Goal: Transaction & Acquisition: Purchase product/service

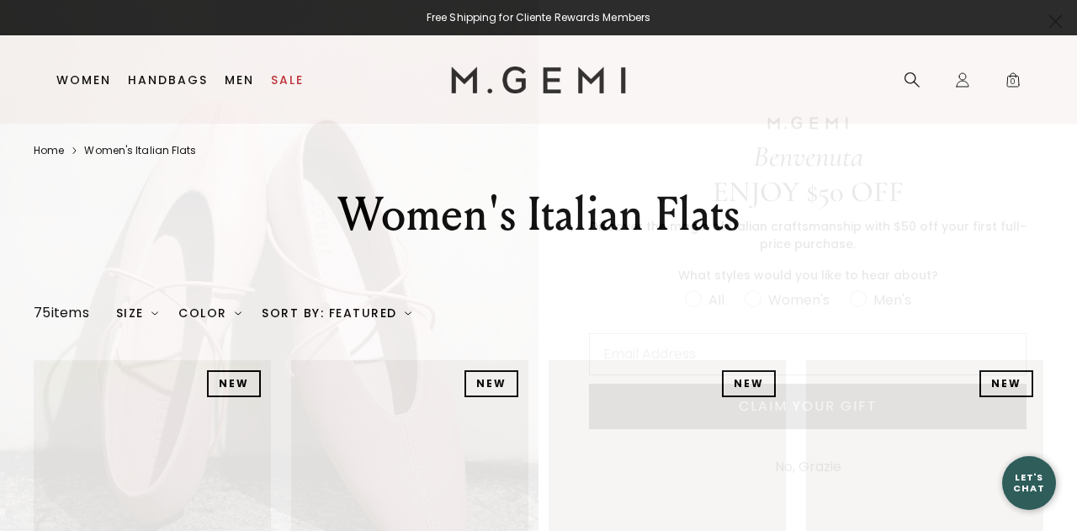
click at [1057, 20] on icon "Close dialog" at bounding box center [1056, 22] width 12 height 12
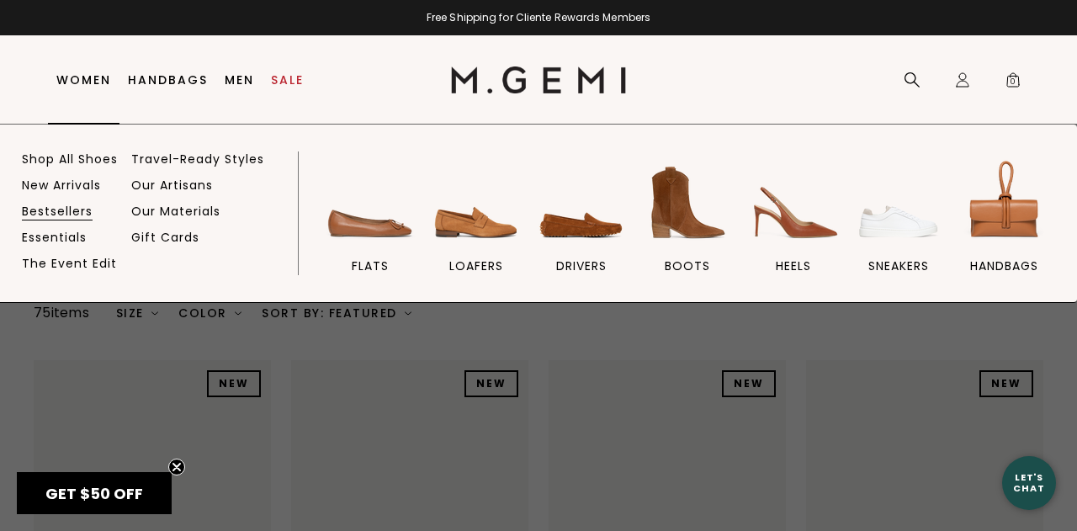
click at [82, 209] on link "Bestsellers" at bounding box center [57, 211] width 71 height 15
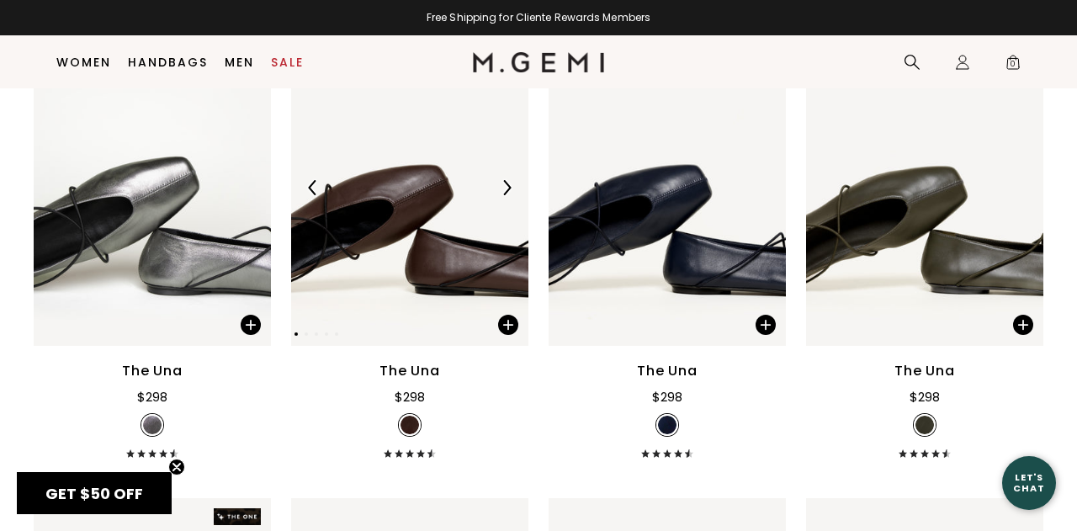
scroll to position [1255, 0]
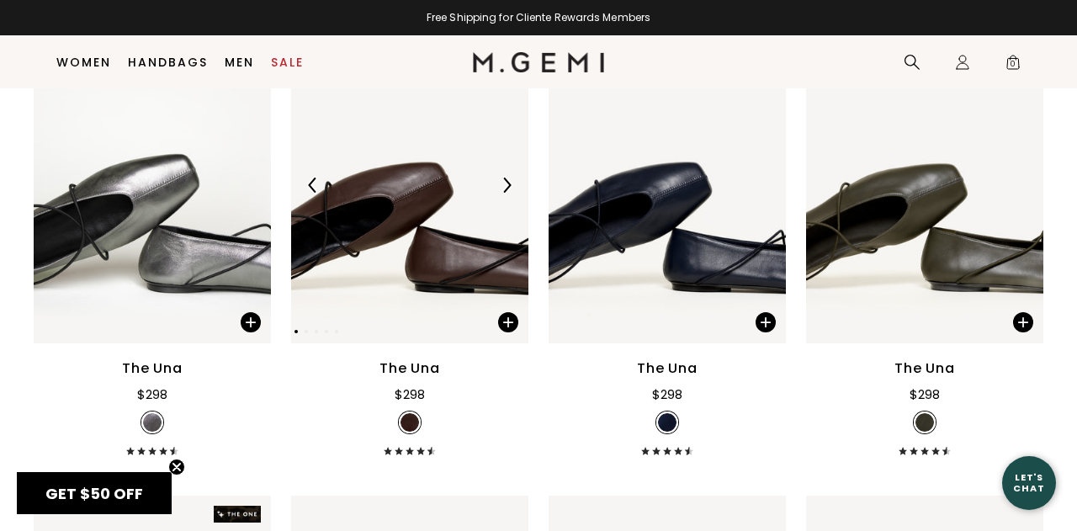
click at [418, 199] on img at bounding box center [409, 185] width 237 height 316
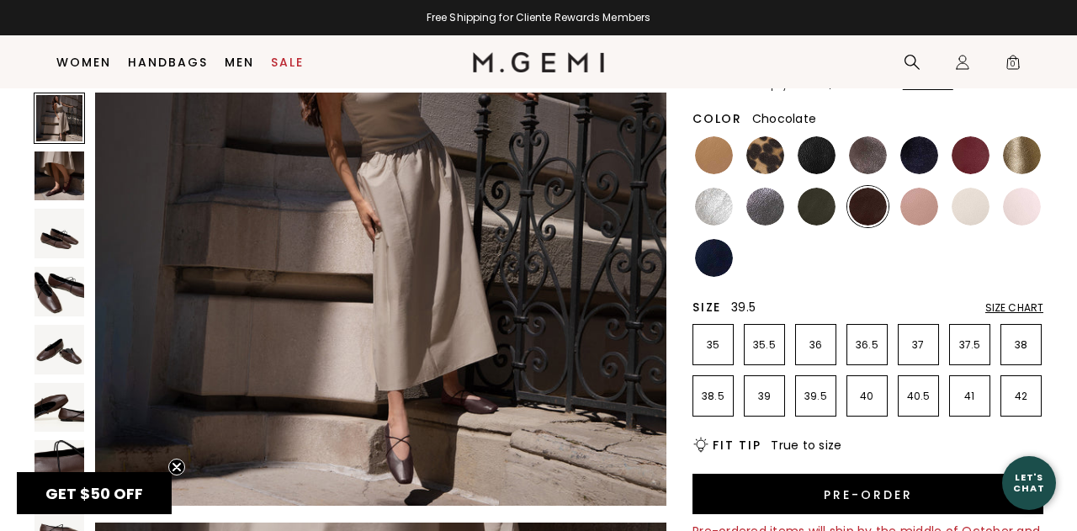
scroll to position [162, 0]
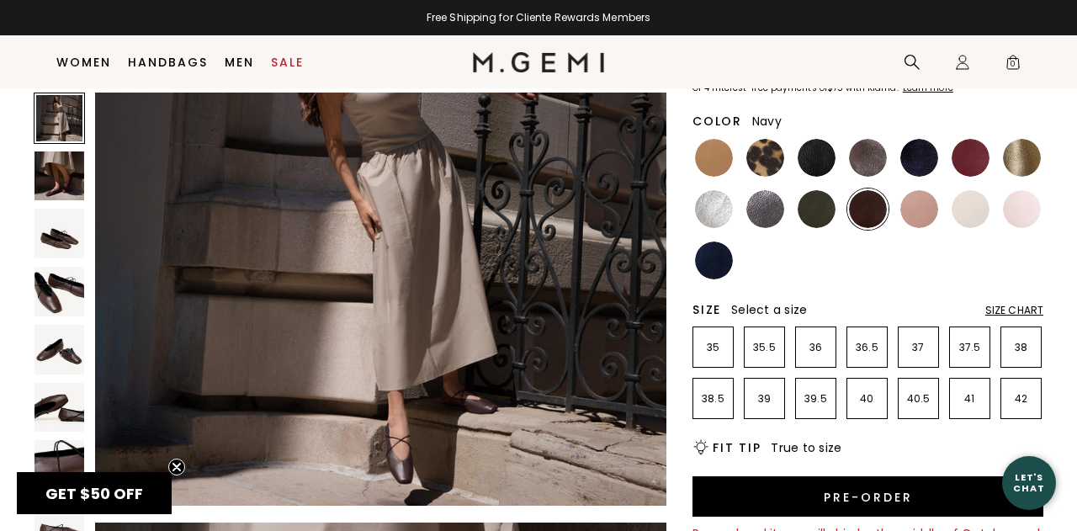
click at [722, 261] on img at bounding box center [714, 260] width 38 height 38
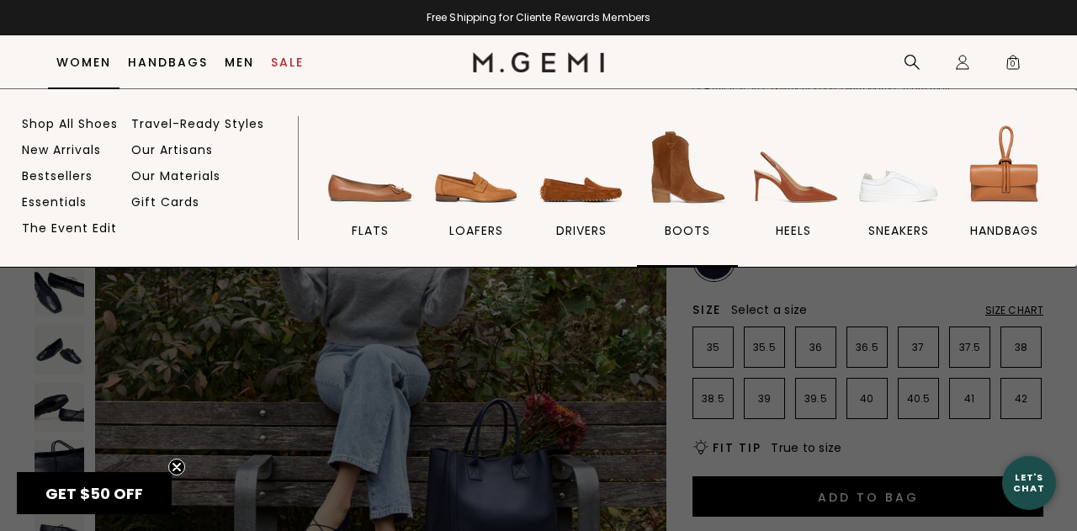
click at [682, 177] on img at bounding box center [687, 167] width 94 height 94
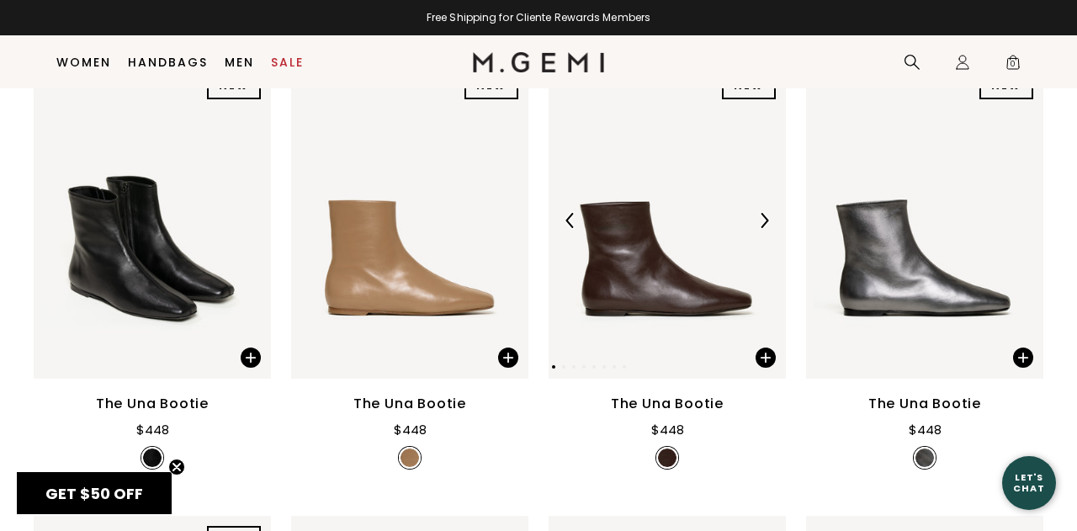
click at [645, 299] on img at bounding box center [667, 220] width 237 height 316
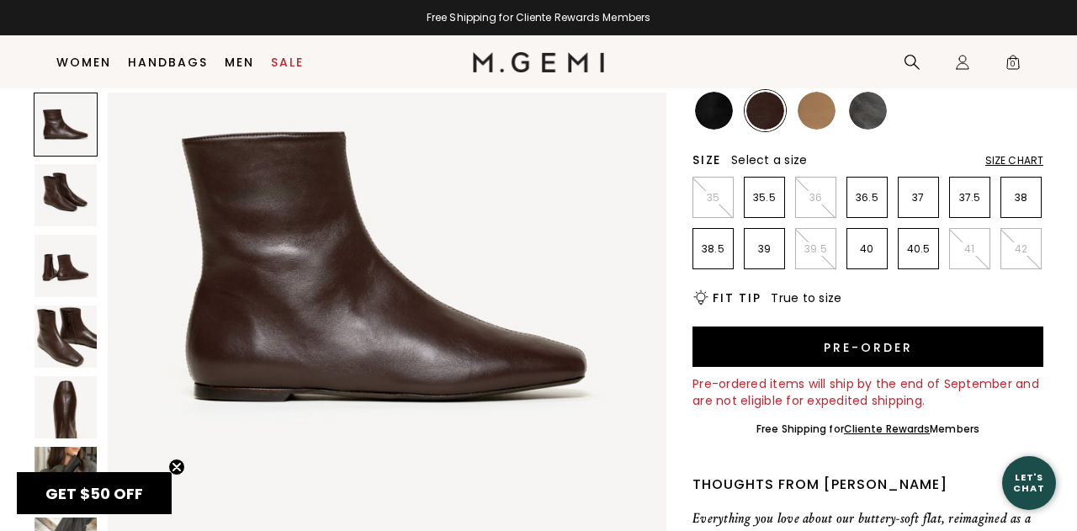
scroll to position [102, 0]
click at [56, 466] on img at bounding box center [65, 478] width 62 height 62
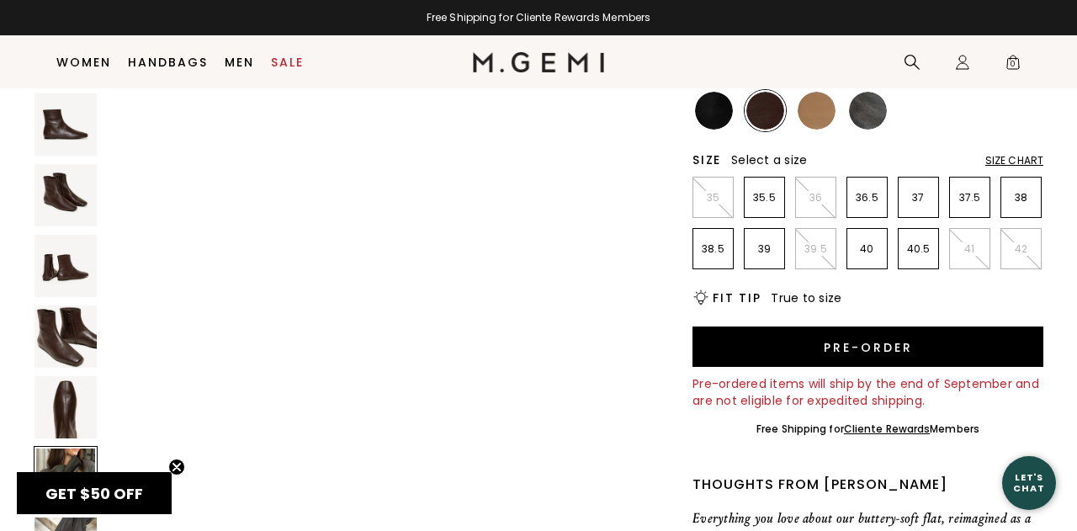
scroll to position [2877, 0]
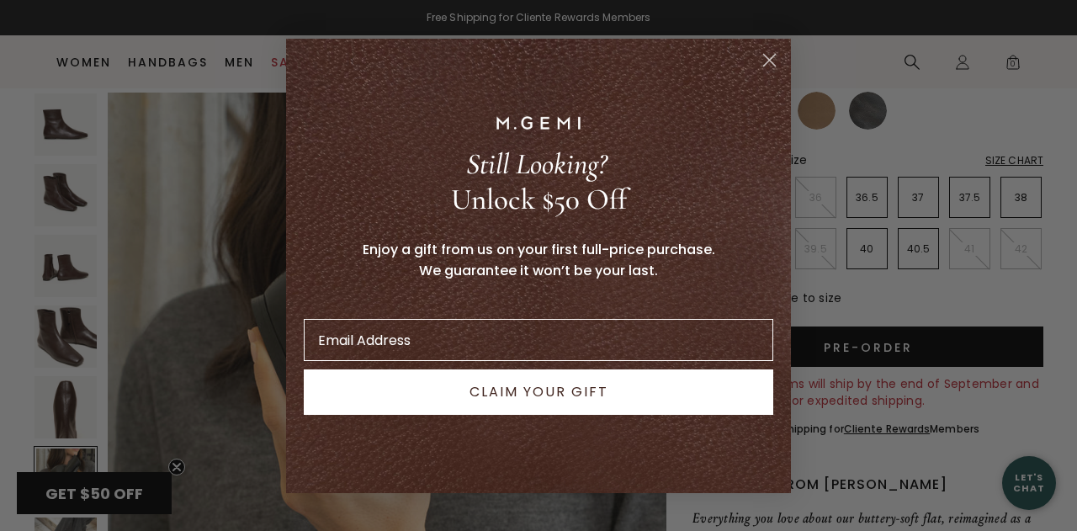
click at [767, 66] on circle "Close dialog" at bounding box center [769, 59] width 28 height 28
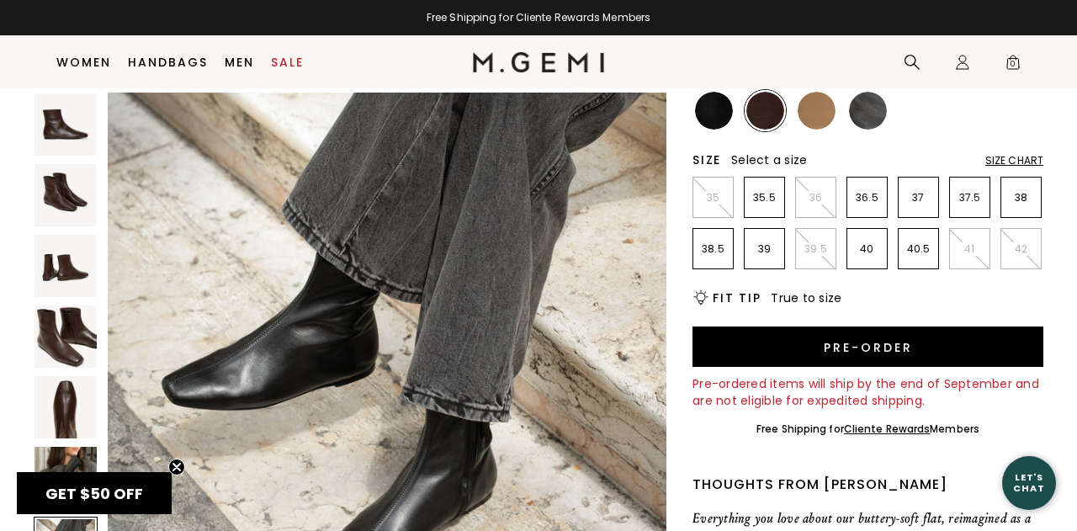
scroll to position [3591, 0]
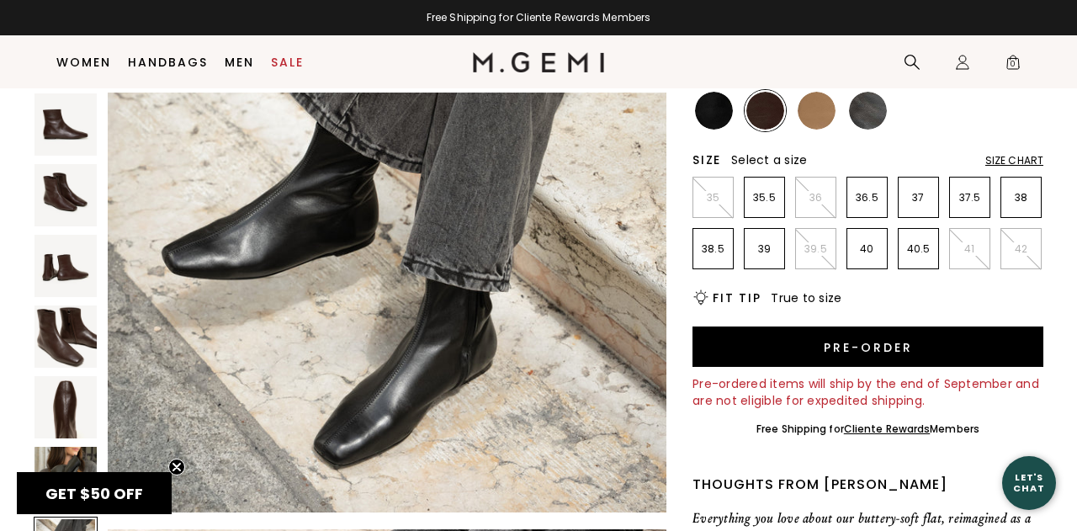
click at [866, 114] on img at bounding box center [868, 111] width 38 height 38
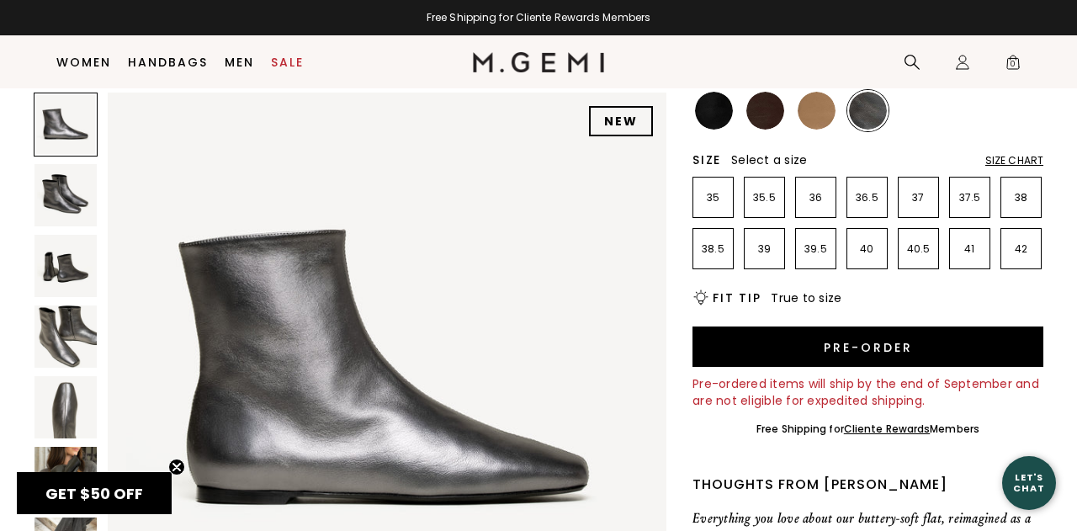
click at [815, 119] on img at bounding box center [817, 111] width 38 height 38
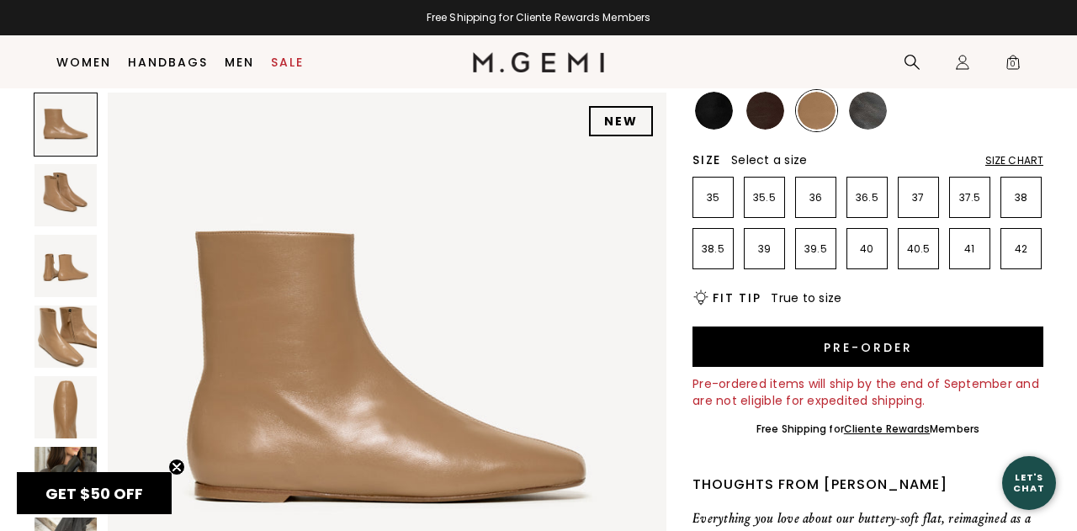
click at [718, 98] on img at bounding box center [714, 111] width 38 height 38
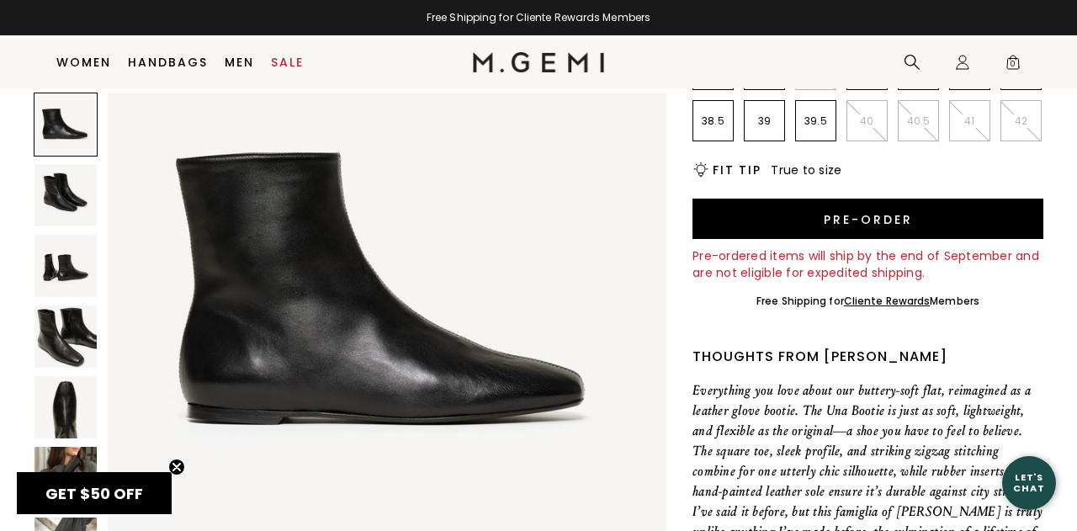
scroll to position [312, 0]
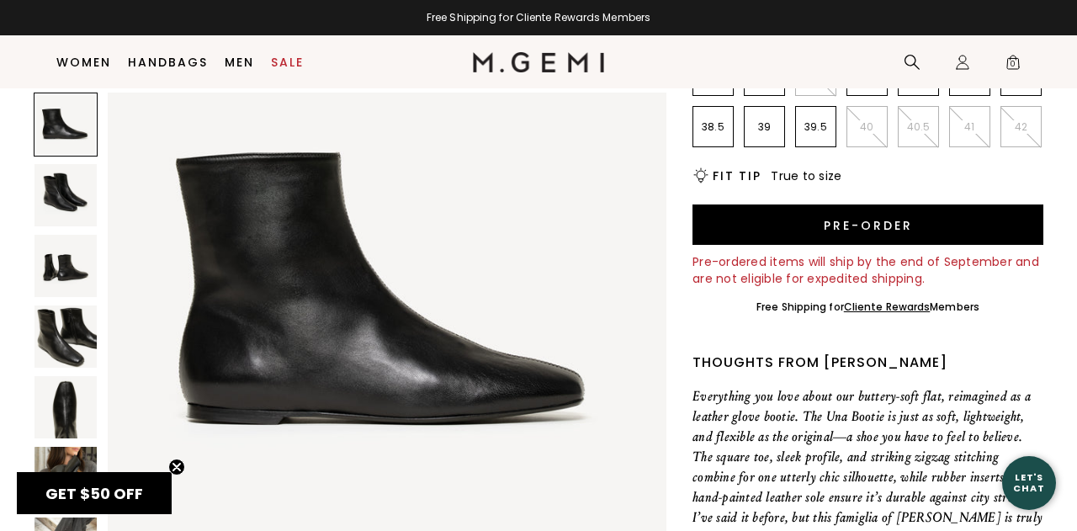
click at [175, 464] on circle "Close teaser" at bounding box center [177, 467] width 16 height 16
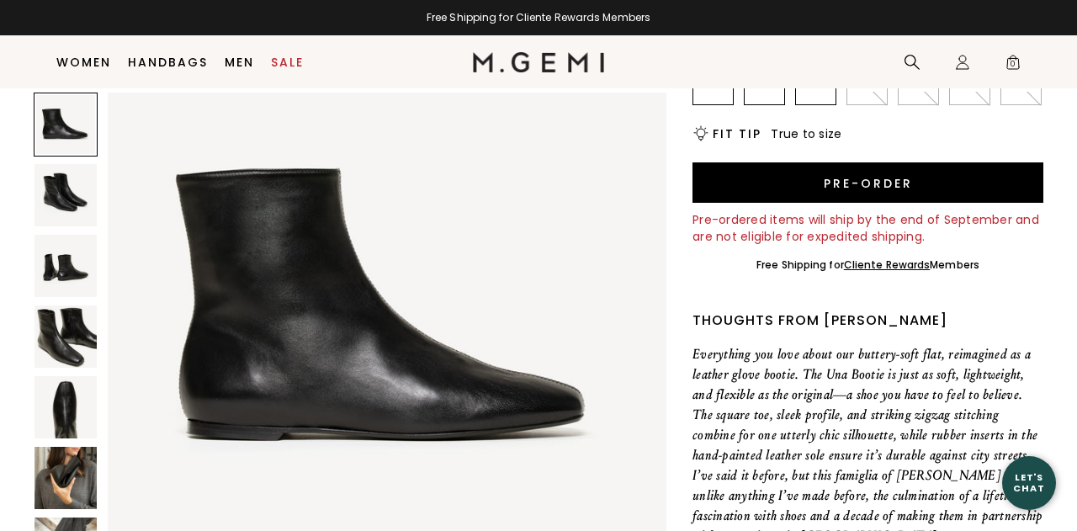
scroll to position [363, 0]
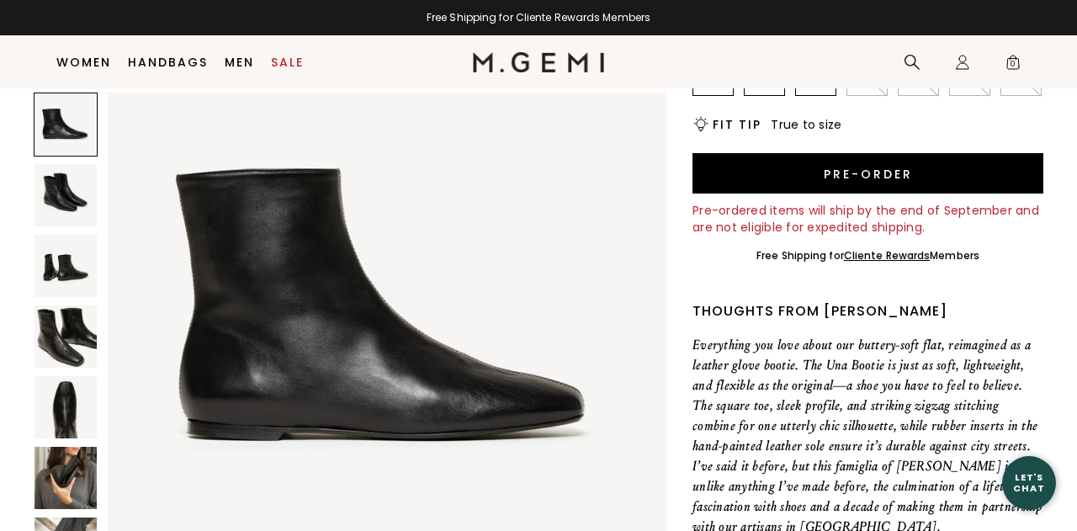
click at [52, 411] on img at bounding box center [65, 407] width 62 height 62
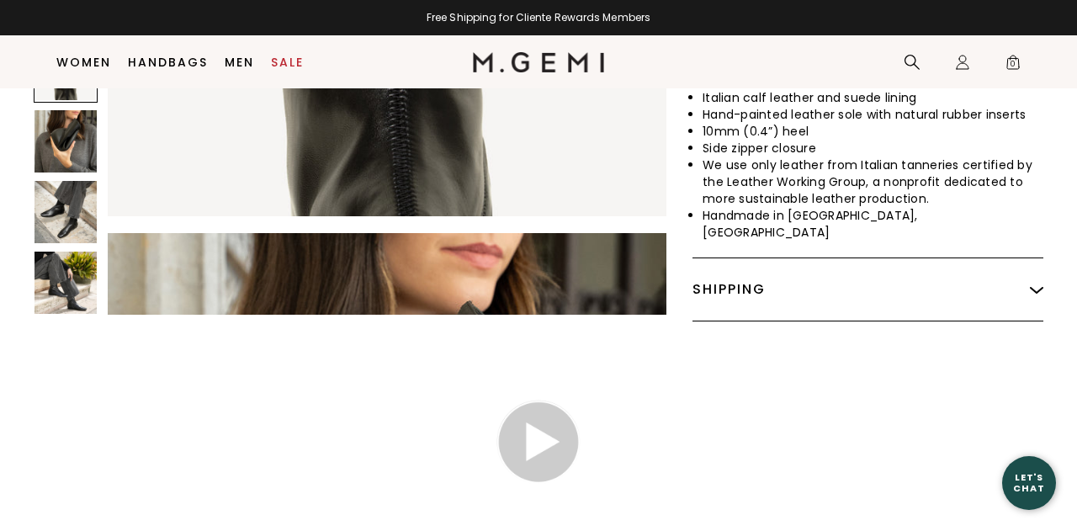
scroll to position [2376, 0]
